Goal: Task Accomplishment & Management: Manage account settings

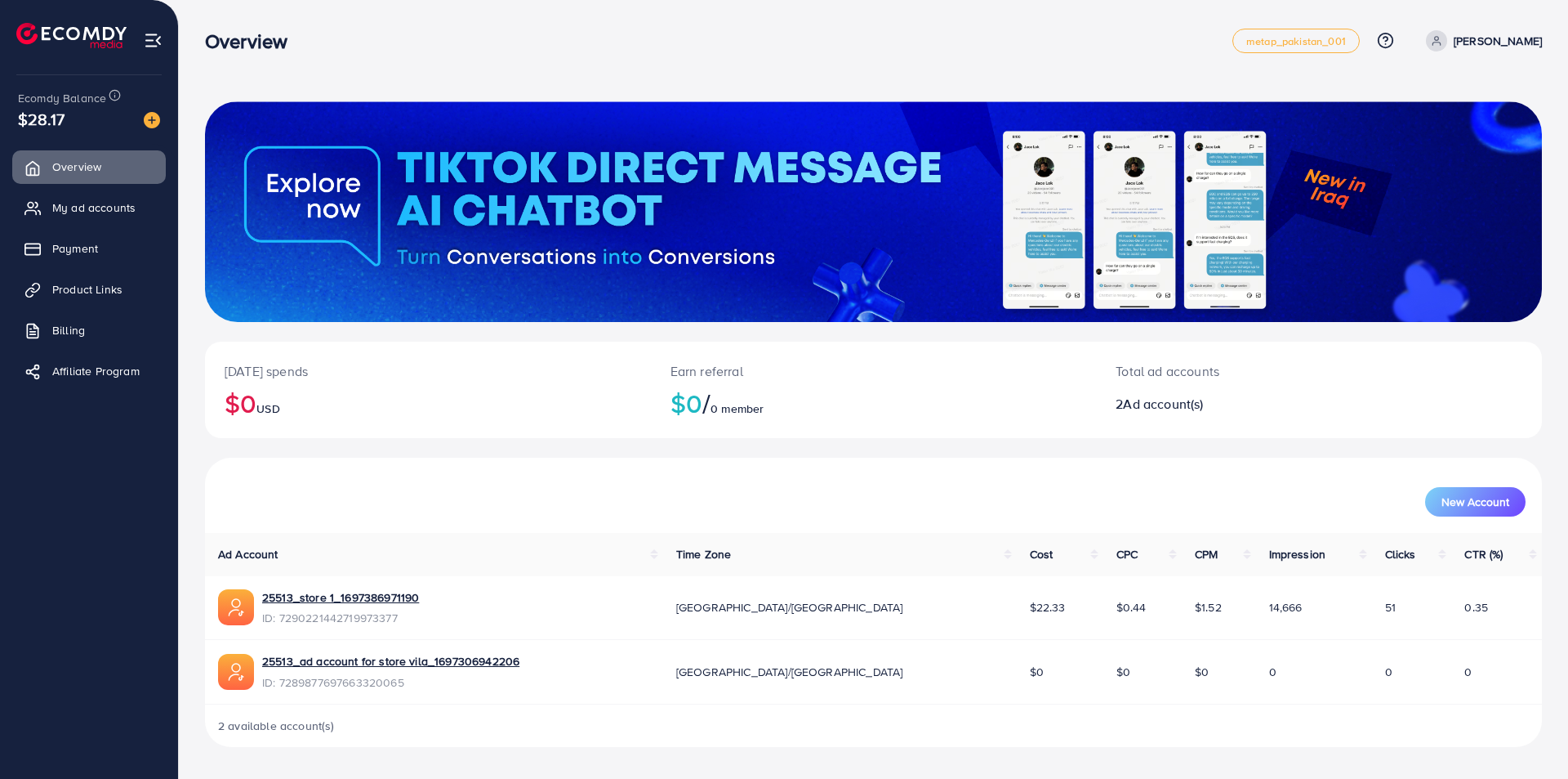
drag, startPoint x: 28, startPoint y: 119, endPoint x: 73, endPoint y: 122, distance: 45.1
click at [73, 122] on div "$28.17" at bounding box center [89, 119] width 142 height 24
click at [46, 200] on link "My ad accounts" at bounding box center [90, 207] width 154 height 33
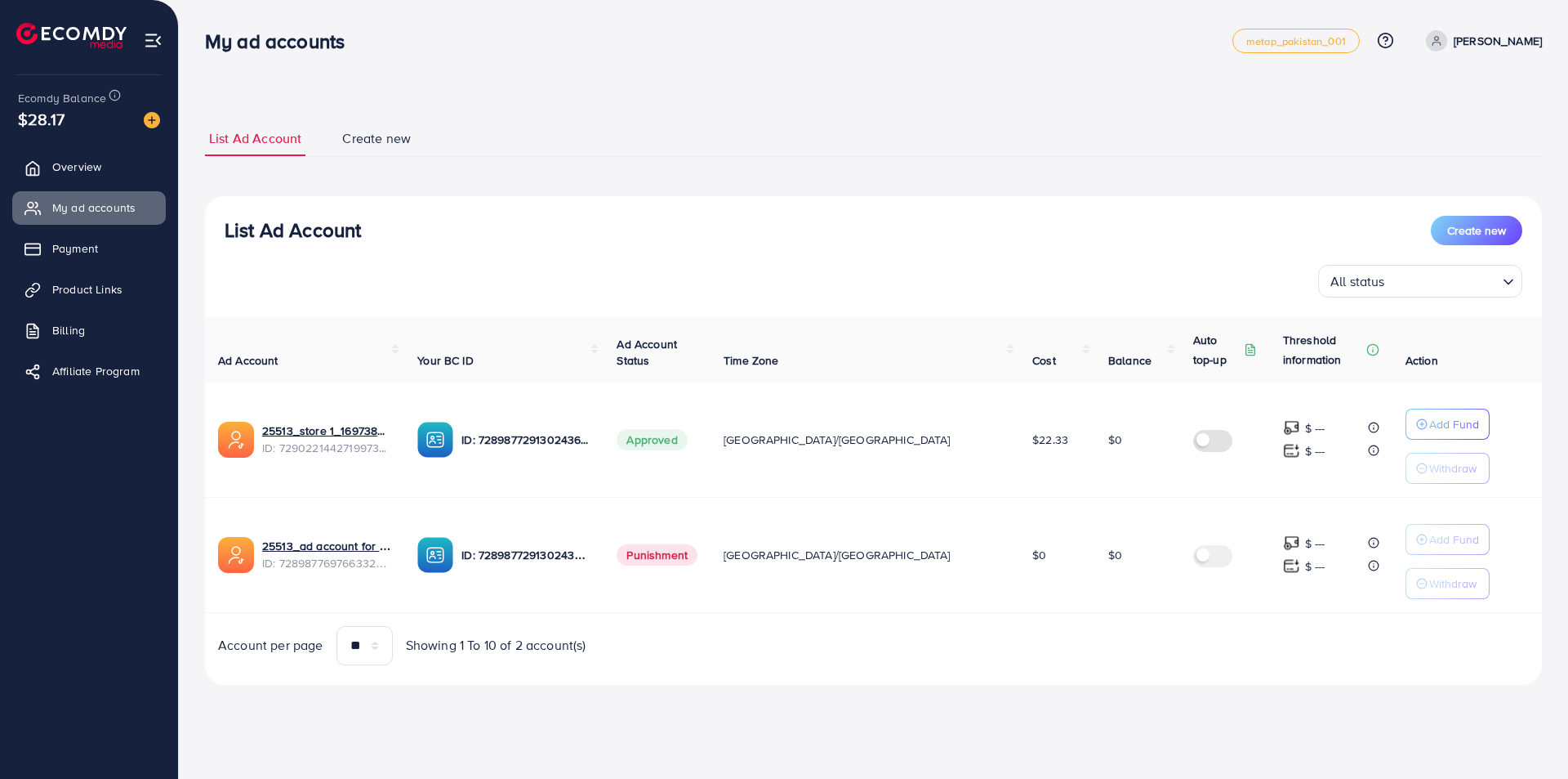
click at [81, 265] on ul "Overview My ad accounts Payment Product Links Billing Affiliate Program" at bounding box center [89, 274] width 178 height 261
click at [62, 254] on span "Payment" at bounding box center [79, 248] width 46 height 16
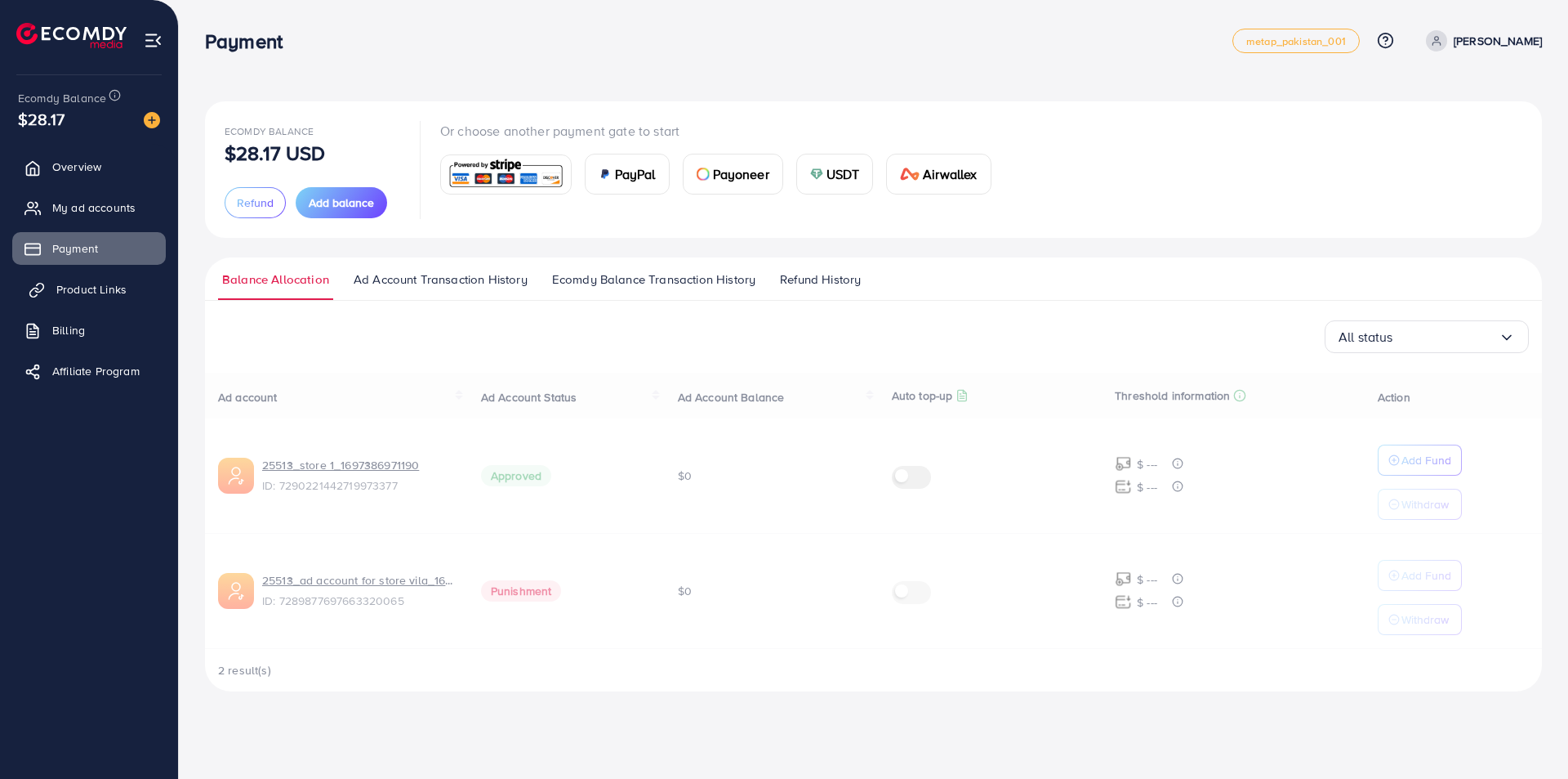
click at [82, 295] on span "Product Links" at bounding box center [91, 289] width 71 height 16
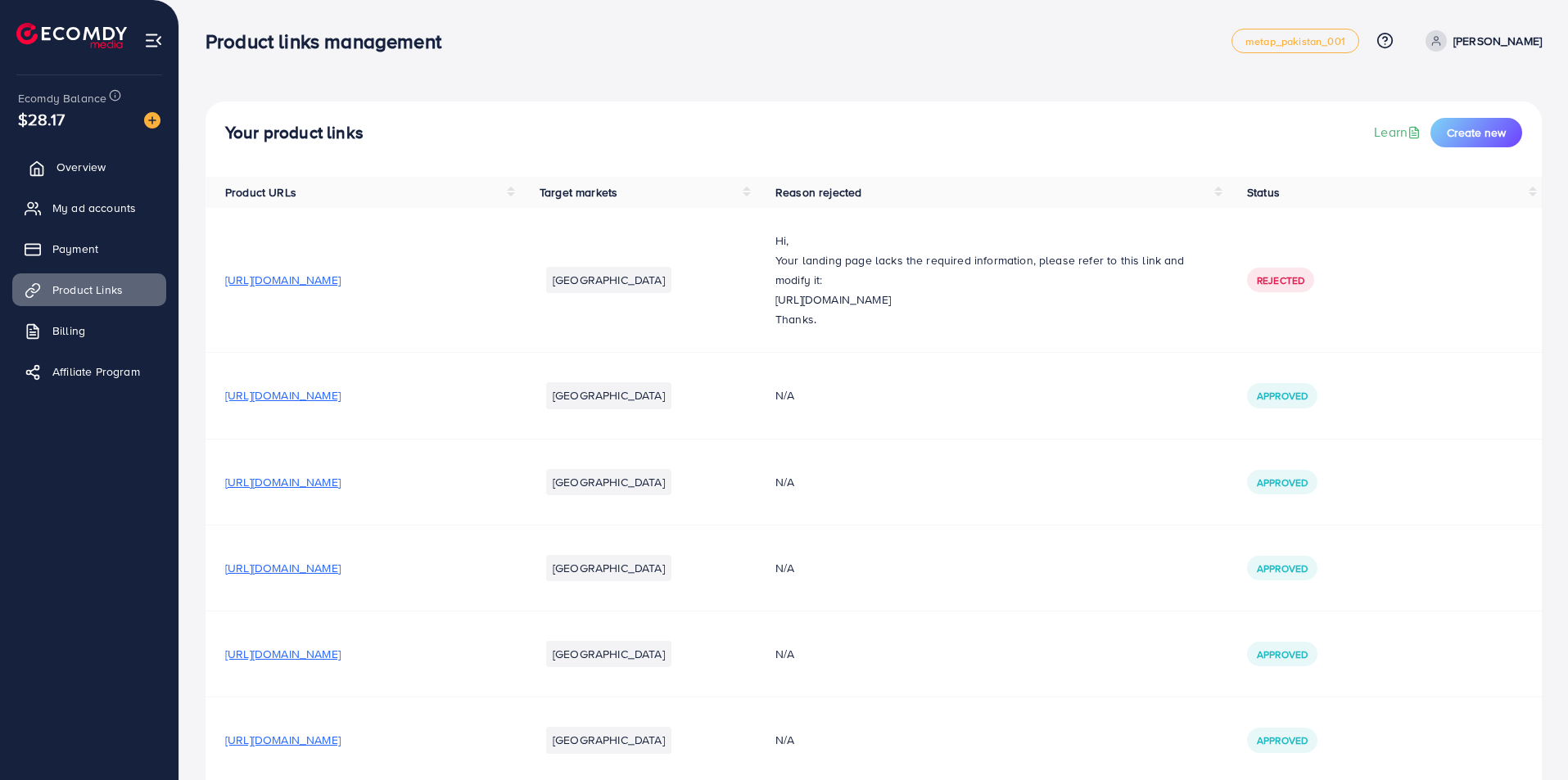
click at [82, 169] on span "Overview" at bounding box center [81, 167] width 49 height 16
